Goal: Transaction & Acquisition: Register for event/course

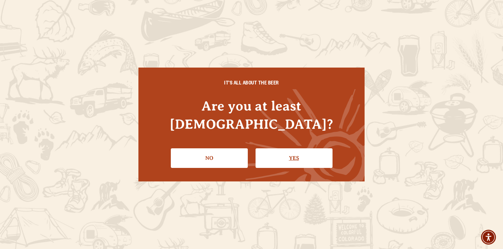
click at [288, 148] on link "Yes" at bounding box center [293, 158] width 77 height 20
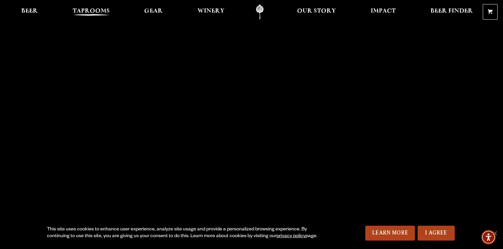
click at [108, 11] on span "Taprooms" at bounding box center [91, 10] width 37 height 5
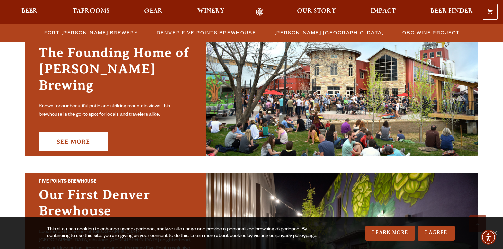
scroll to position [223, 0]
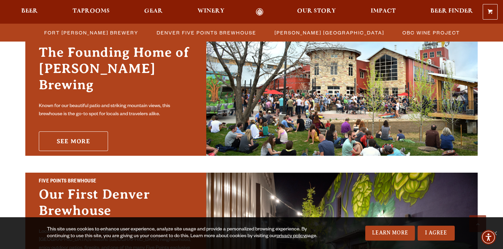
click at [84, 131] on link "See More" at bounding box center [73, 141] width 69 height 20
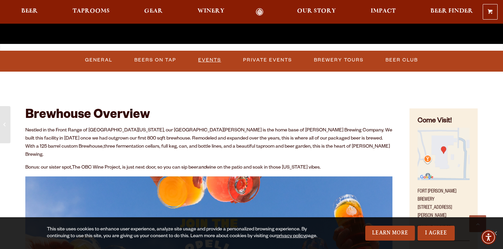
click at [218, 62] on link "Events" at bounding box center [209, 60] width 28 height 16
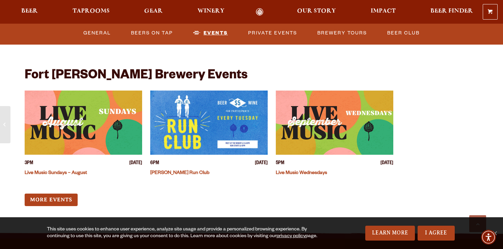
scroll to position [2591, 0]
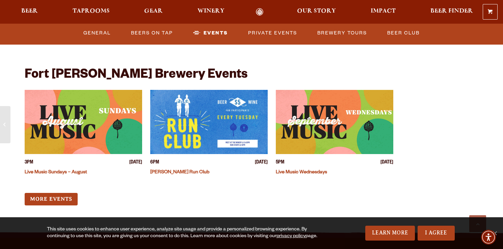
click at [101, 107] on img "View event details" at bounding box center [83, 122] width 117 height 64
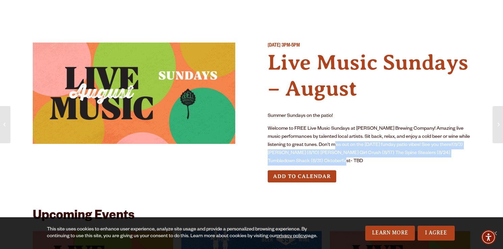
drag, startPoint x: 349, startPoint y: 158, endPoint x: 349, endPoint y: 141, distance: 17.2
click at [349, 141] on p "Welcome to FREE Live Music Sundays at [PERSON_NAME] Brewing Company! Amazing li…" at bounding box center [369, 145] width 202 height 40
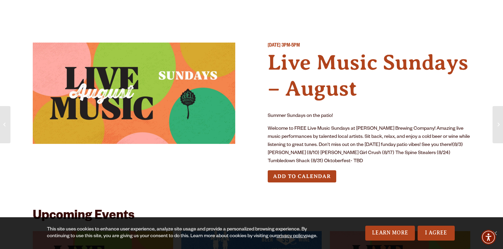
click at [376, 173] on div "Add to Calendar" at bounding box center [369, 176] width 202 height 12
